Goal: Task Accomplishment & Management: Use online tool/utility

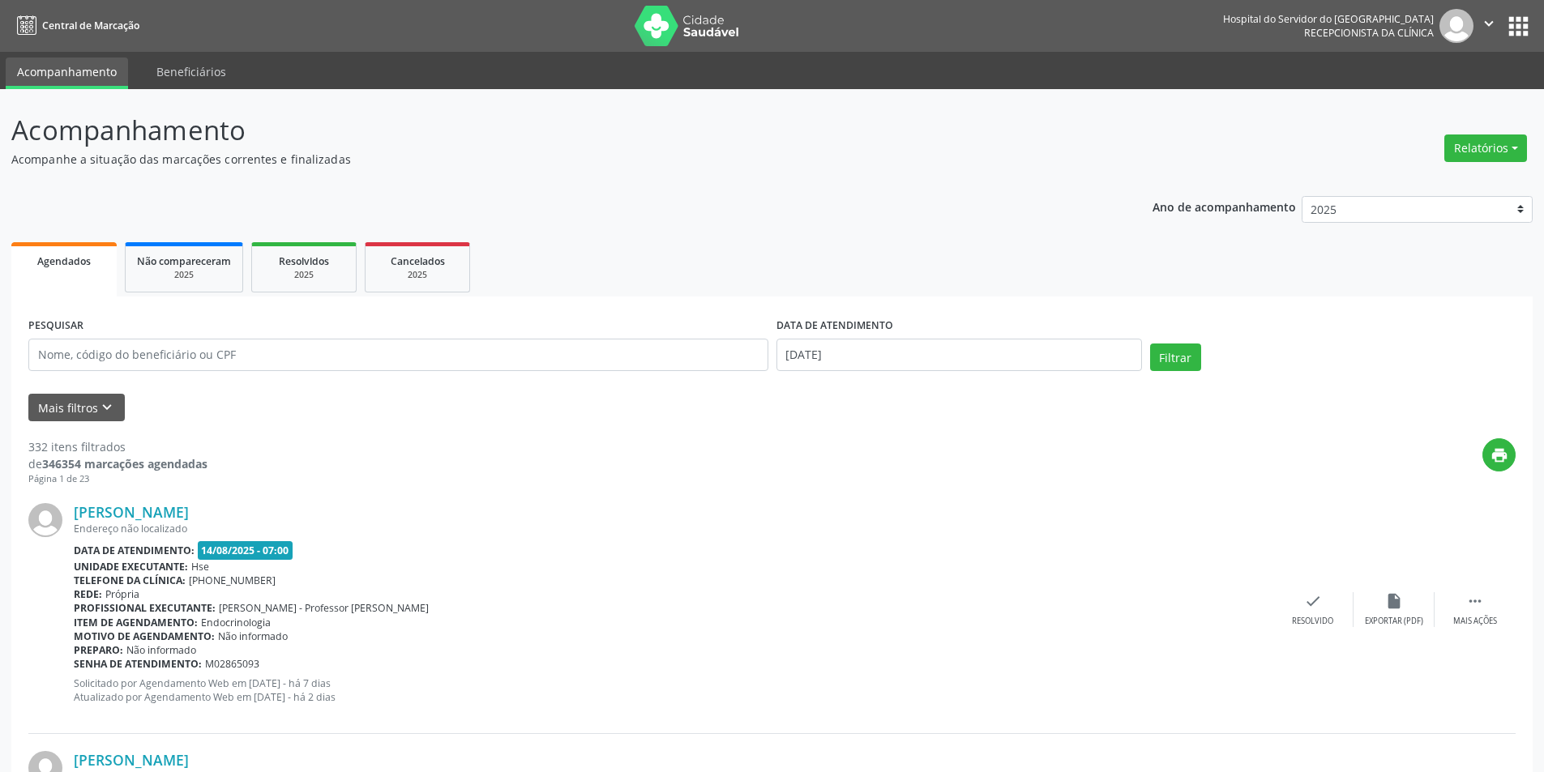
click at [1481, 163] on div "Relatórios Agendamentos Procedimentos realizados" at bounding box center [1485, 148] width 94 height 39
click at [1477, 147] on button "Relatórios" at bounding box center [1485, 148] width 83 height 28
click at [1431, 179] on link "Agendamentos" at bounding box center [1440, 183] width 174 height 23
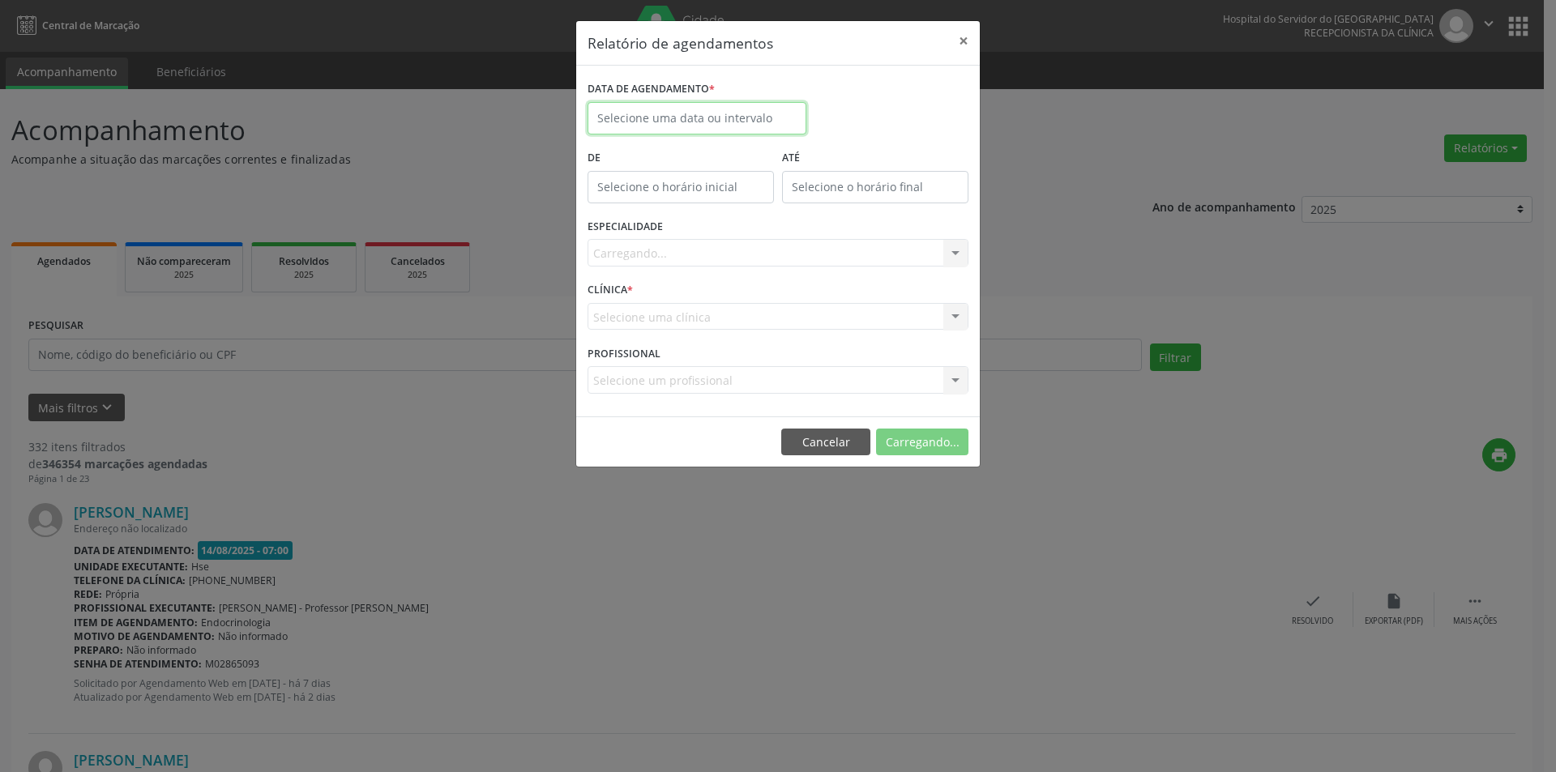
click at [723, 115] on input "text" at bounding box center [696, 118] width 219 height 32
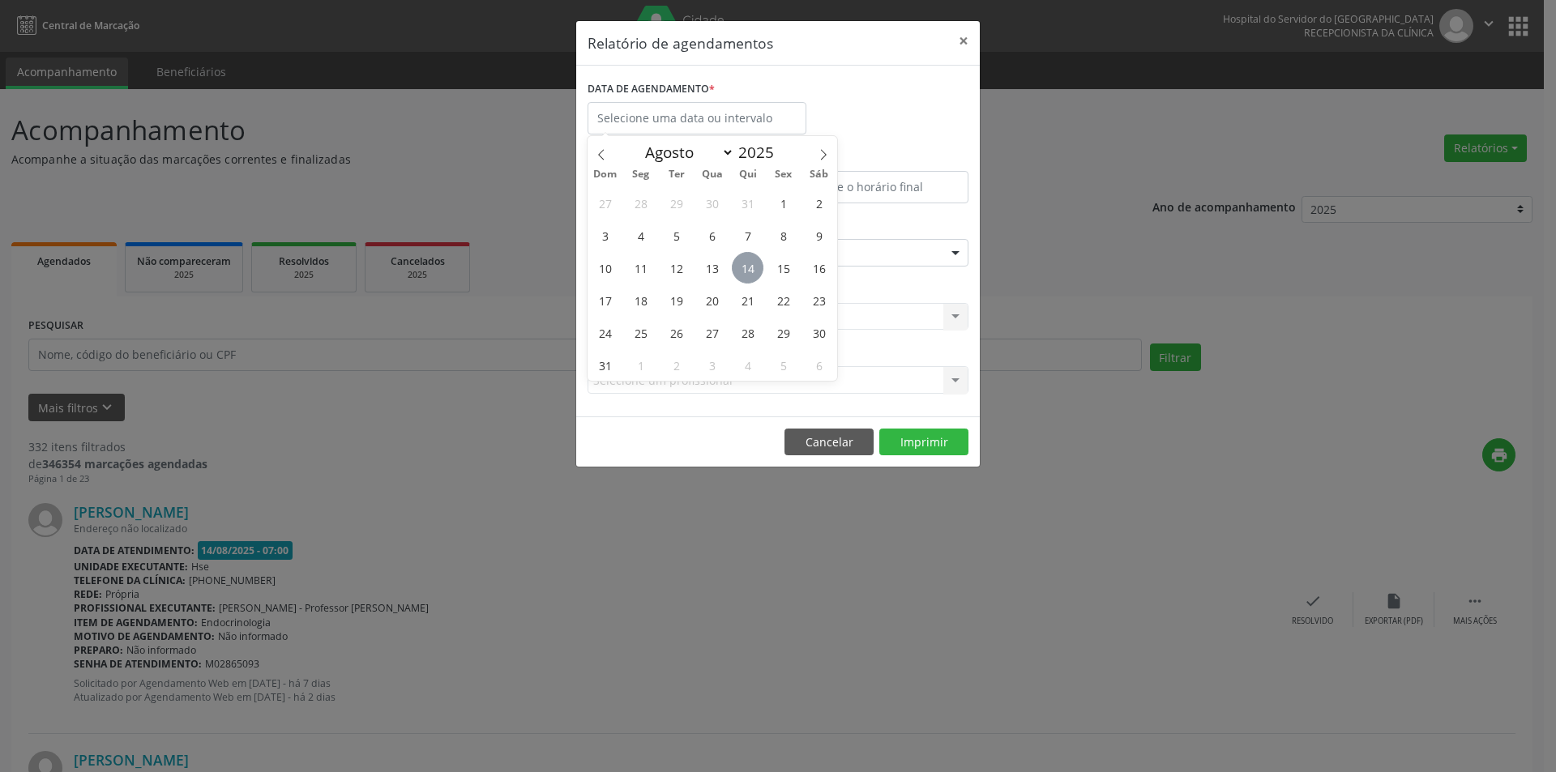
click at [750, 275] on span "14" at bounding box center [748, 268] width 32 height 32
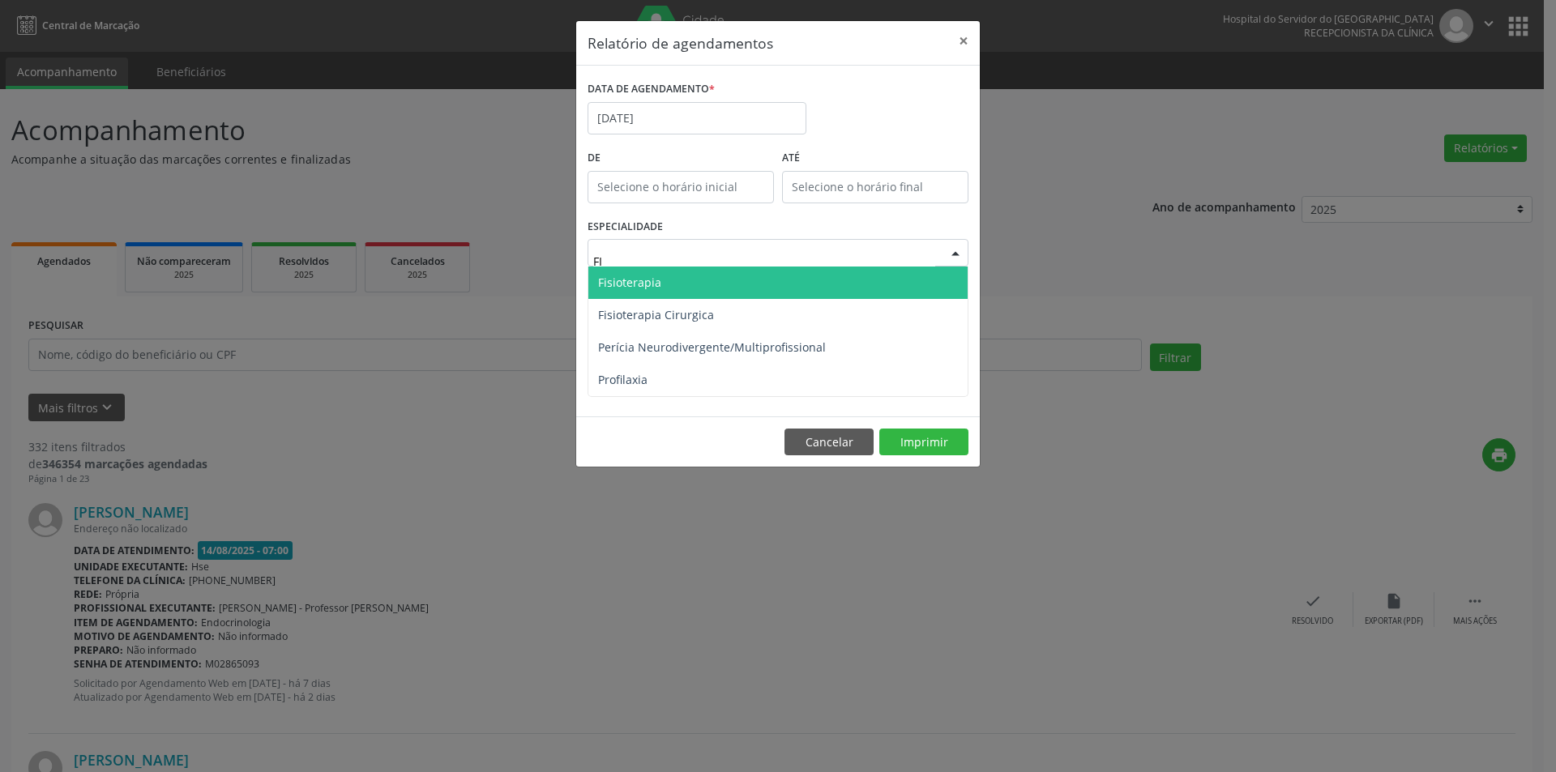
type input "FIS"
click at [688, 284] on span "Fisioterapia" at bounding box center [777, 283] width 379 height 32
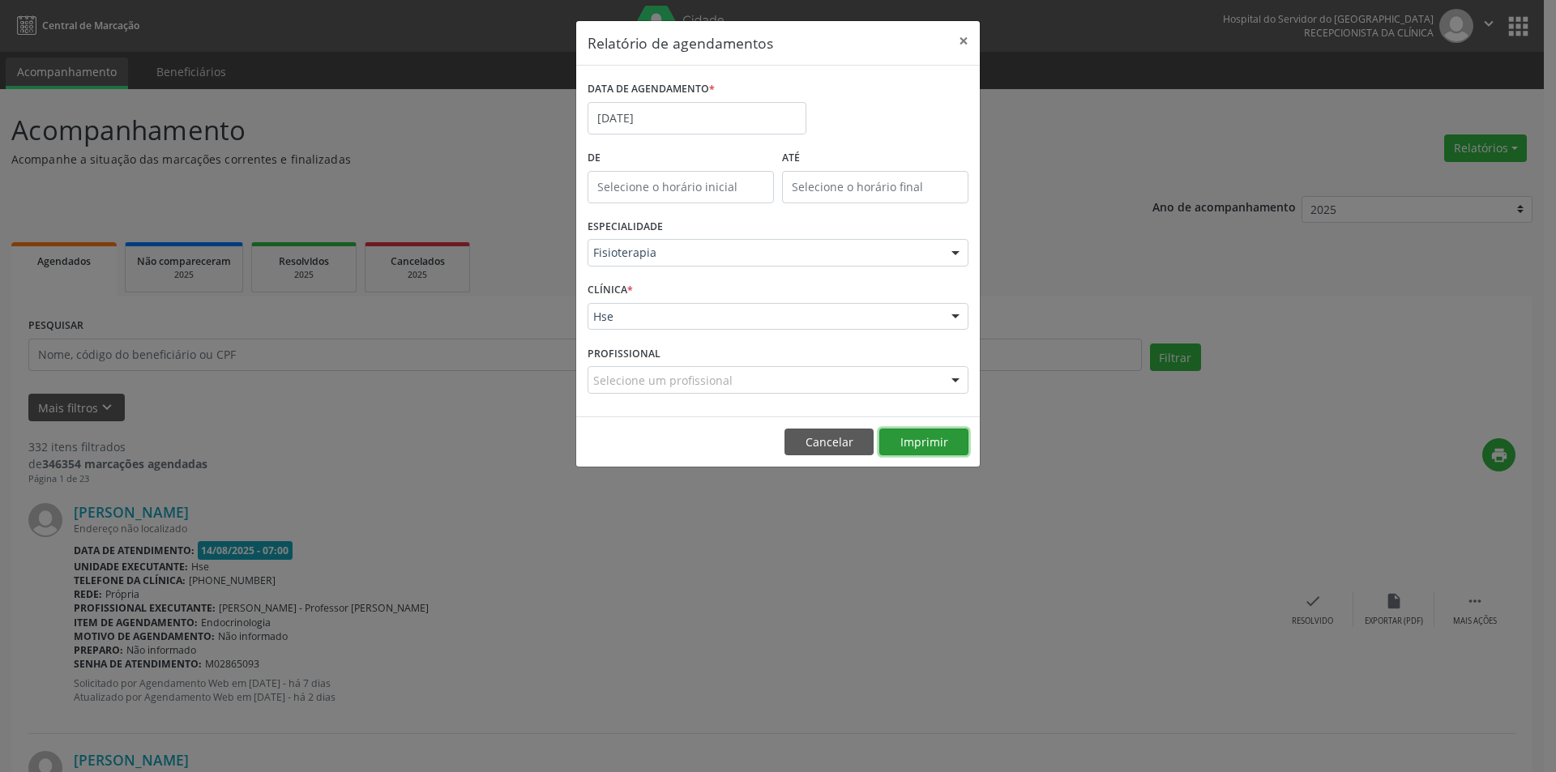
click at [903, 437] on button "Imprimir" at bounding box center [923, 443] width 89 height 28
